Goal: Task Accomplishment & Management: Manage account settings

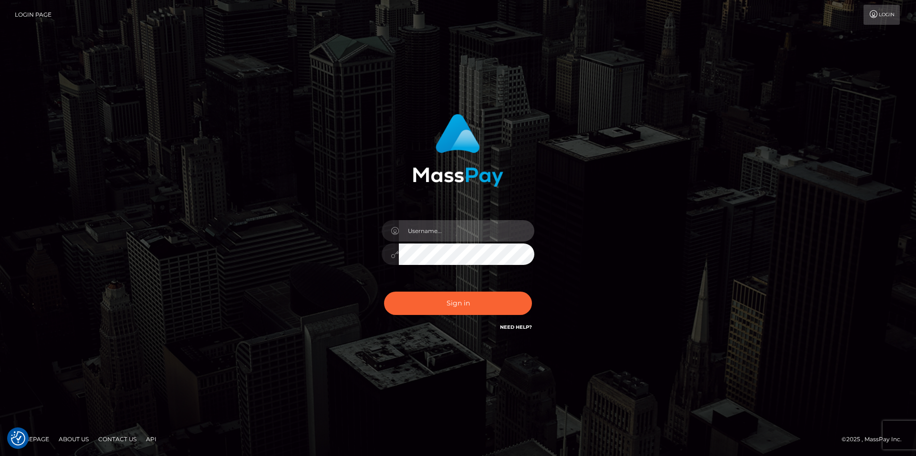
click at [476, 229] on input "text" at bounding box center [466, 230] width 135 height 21
click at [0, 456] on com-1password-button at bounding box center [0, 456] width 0 height 0
type input "smiley.throne"
click at [448, 230] on input "text" at bounding box center [466, 230] width 135 height 21
type input "smiley.throne"
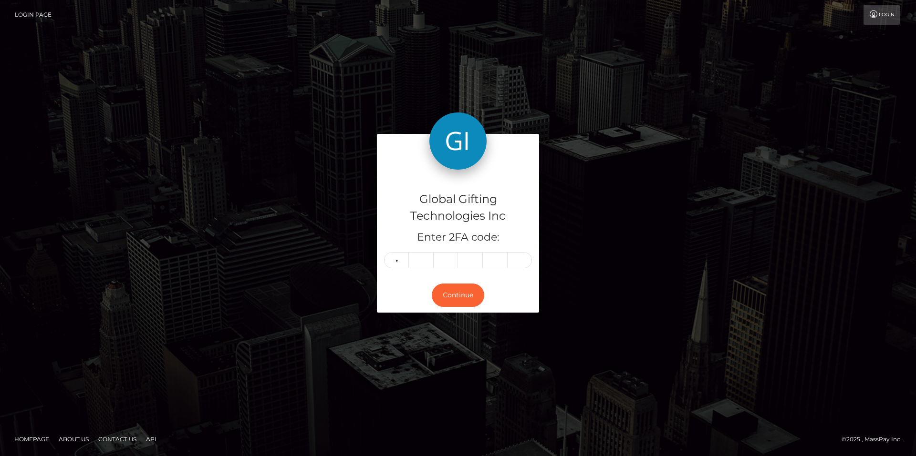
type input "6"
type input "3"
type input "7"
type input "8"
type input "5"
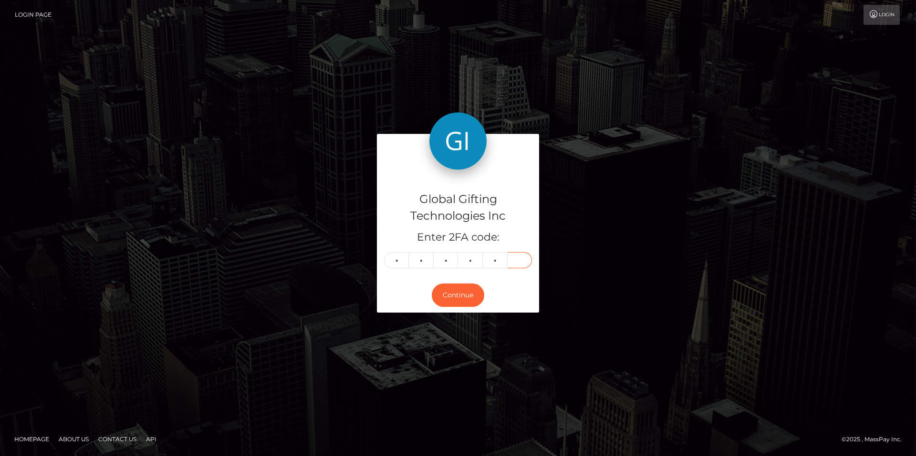
type input "0"
